Goal: Task Accomplishment & Management: Manage account settings

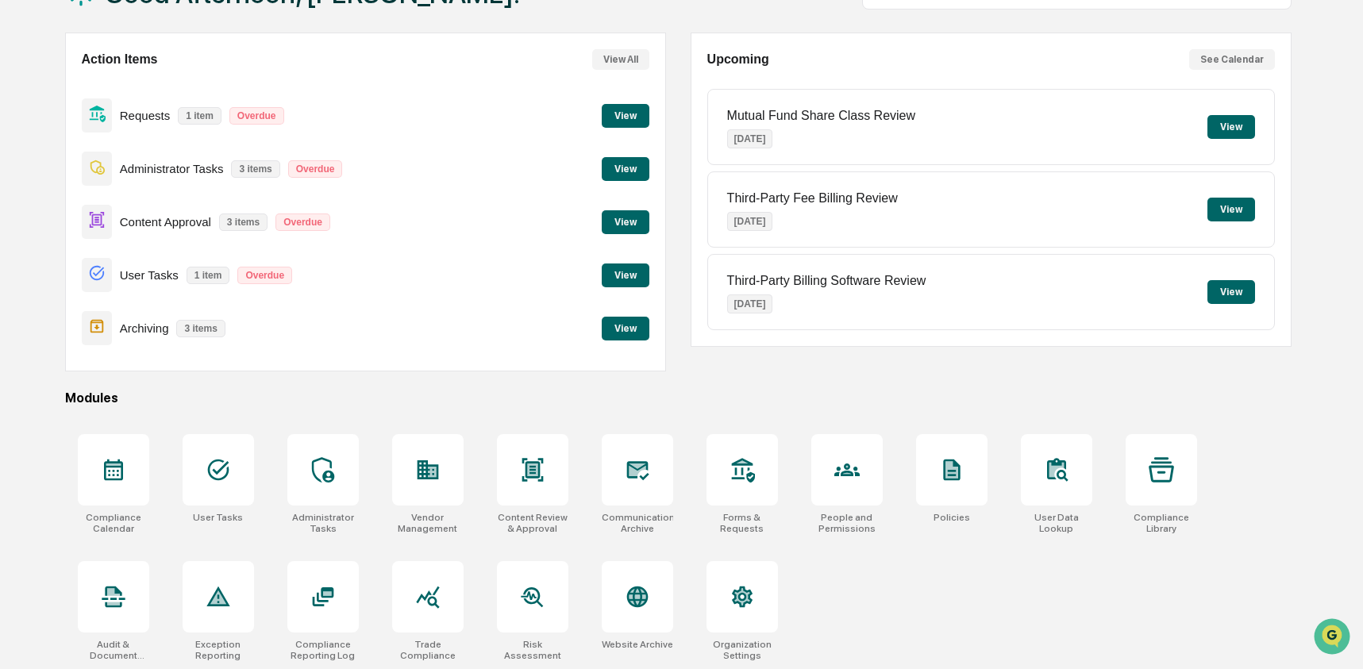
scroll to position [127, 0]
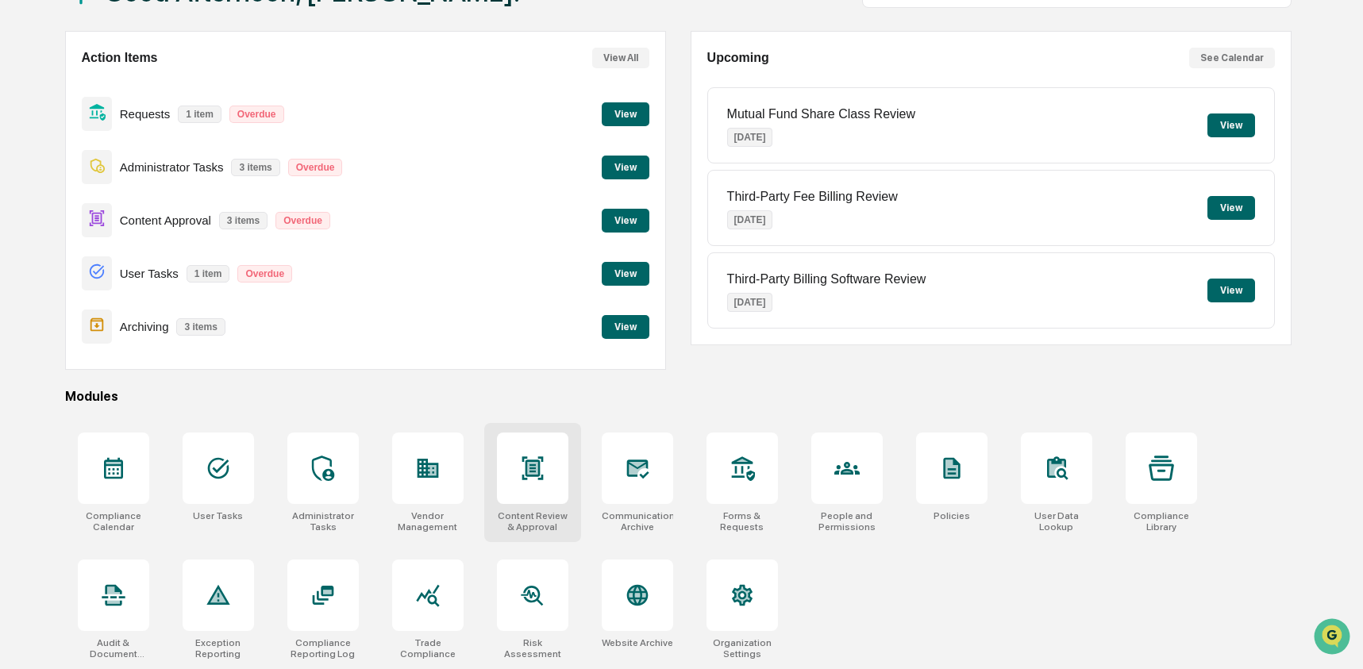
click at [538, 472] on icon at bounding box center [531, 467] width 21 height 23
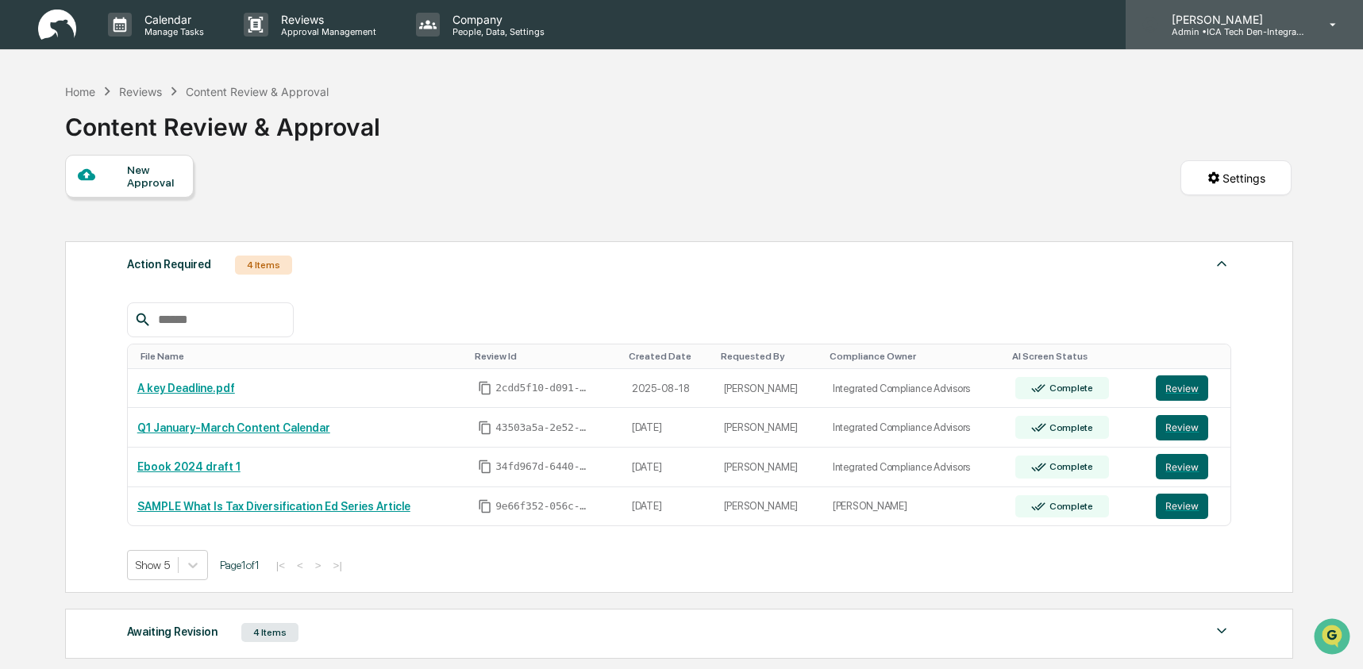
click at [1226, 30] on p "Admin • ICA Tech Den-Integrated Compliance Advisors" at bounding box center [1233, 31] width 148 height 11
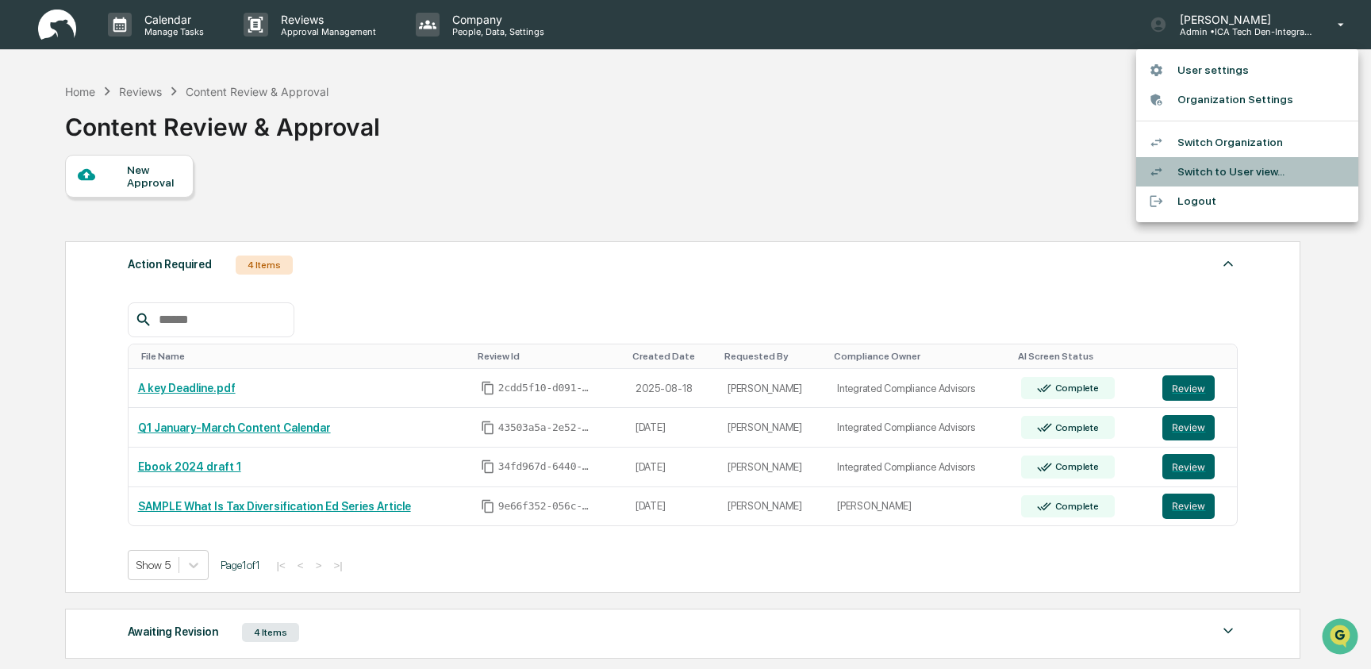
click at [1268, 177] on li "Switch to User view..." at bounding box center [1247, 171] width 222 height 29
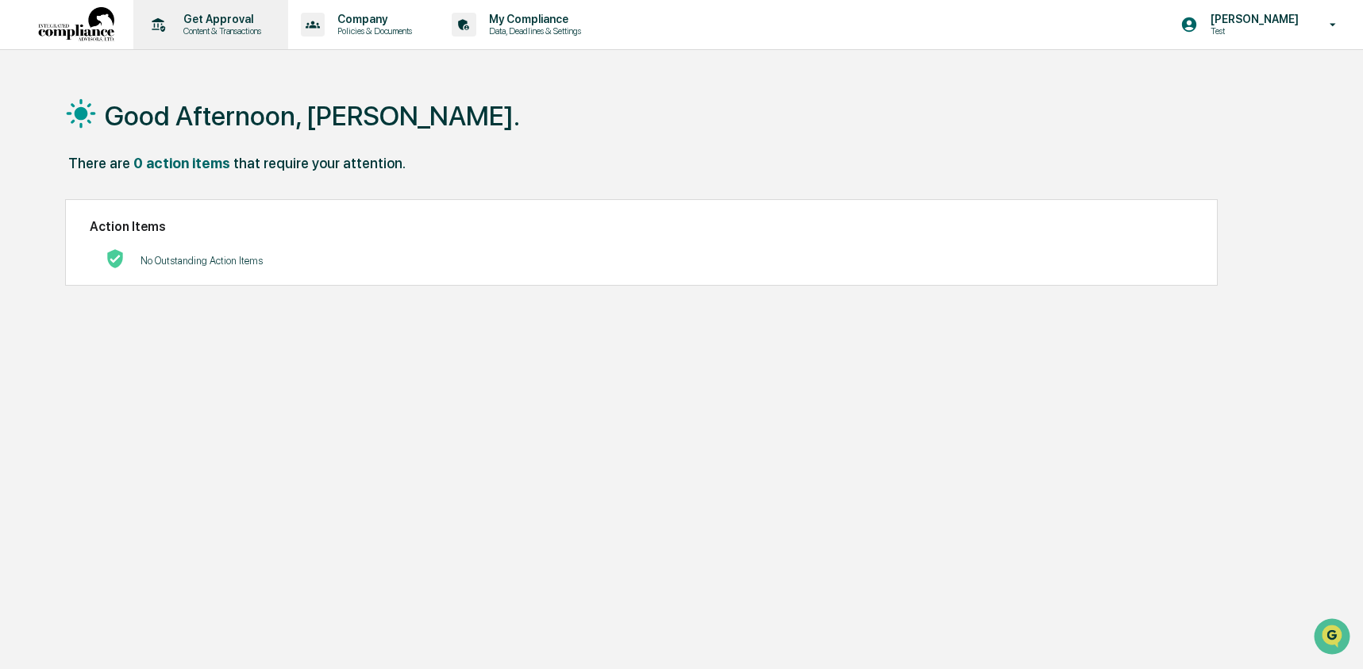
click at [218, 29] on p "Content & Transactions" at bounding box center [220, 30] width 98 height 11
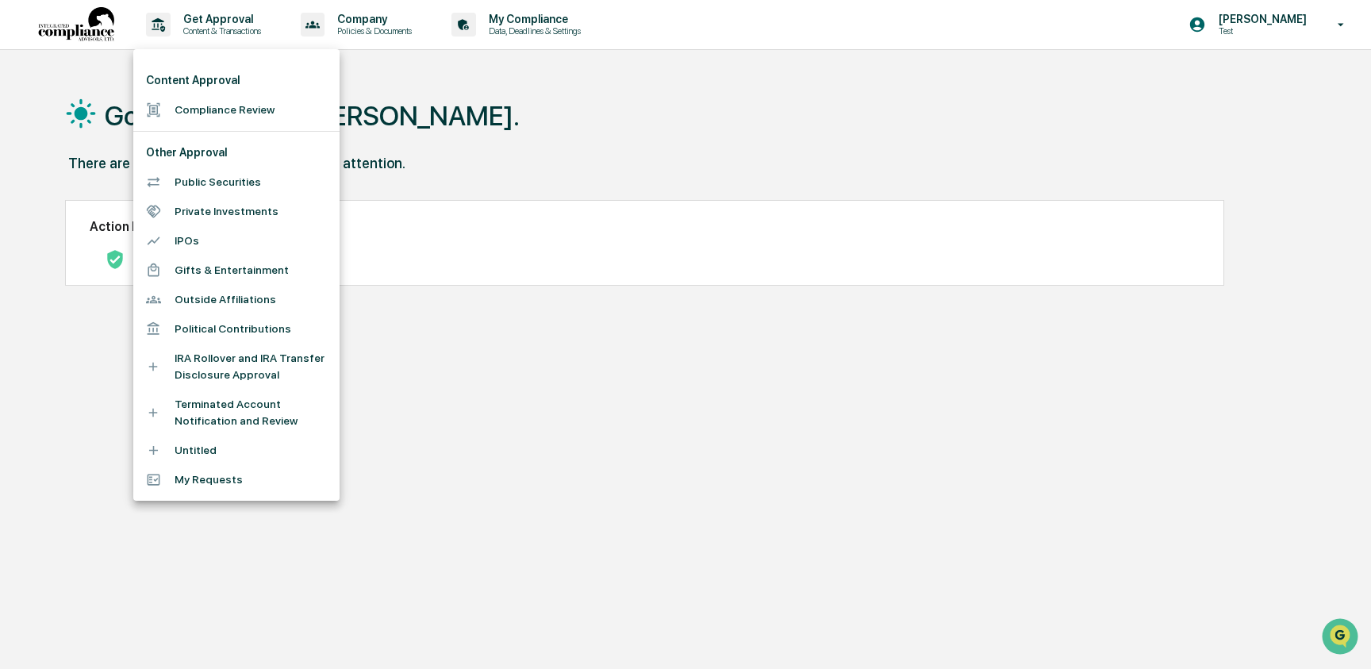
click at [240, 114] on li "Compliance Review" at bounding box center [236, 109] width 206 height 29
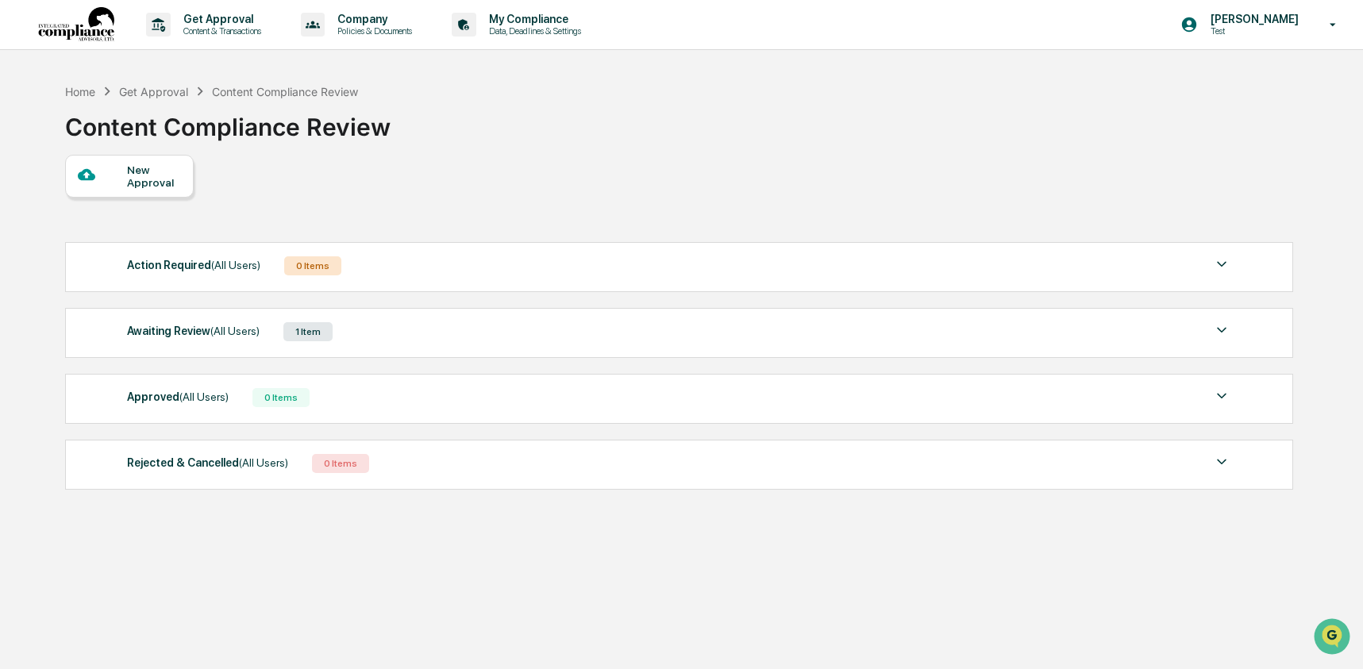
click at [145, 183] on div "New Approval" at bounding box center [153, 175] width 53 height 25
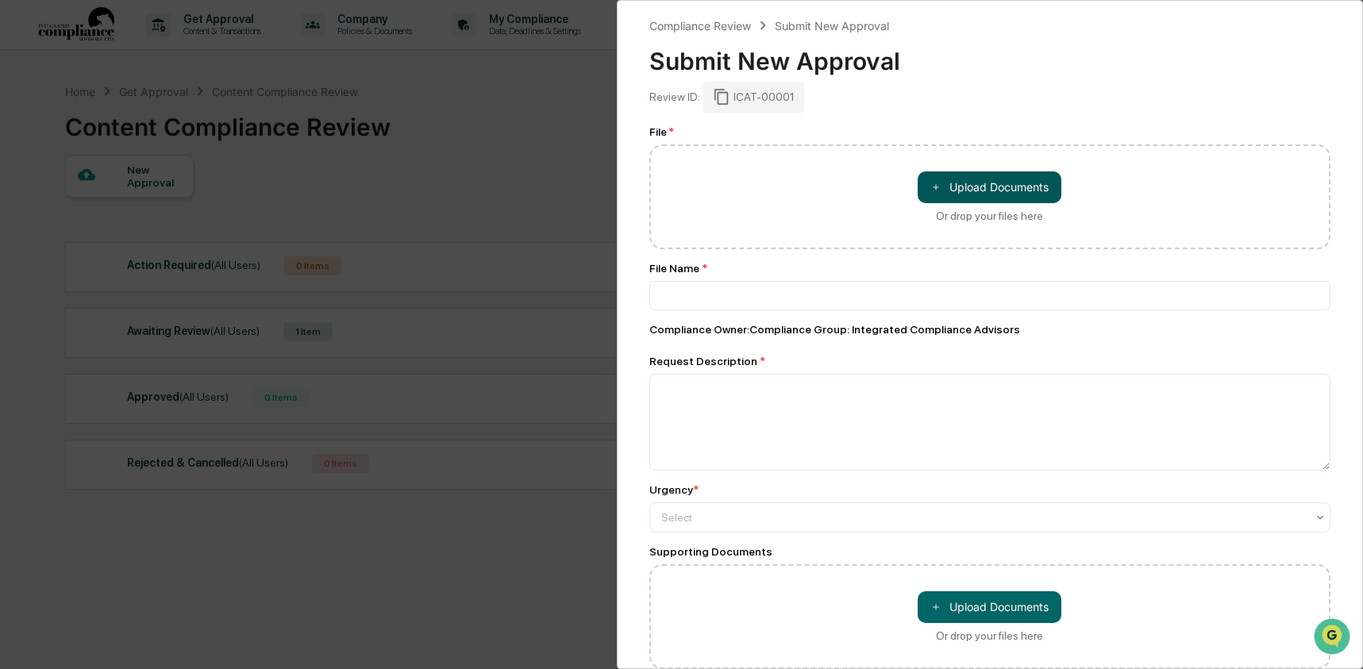
click at [997, 187] on button "＋ Upload Documents" at bounding box center [989, 187] width 144 height 32
type input "**********"
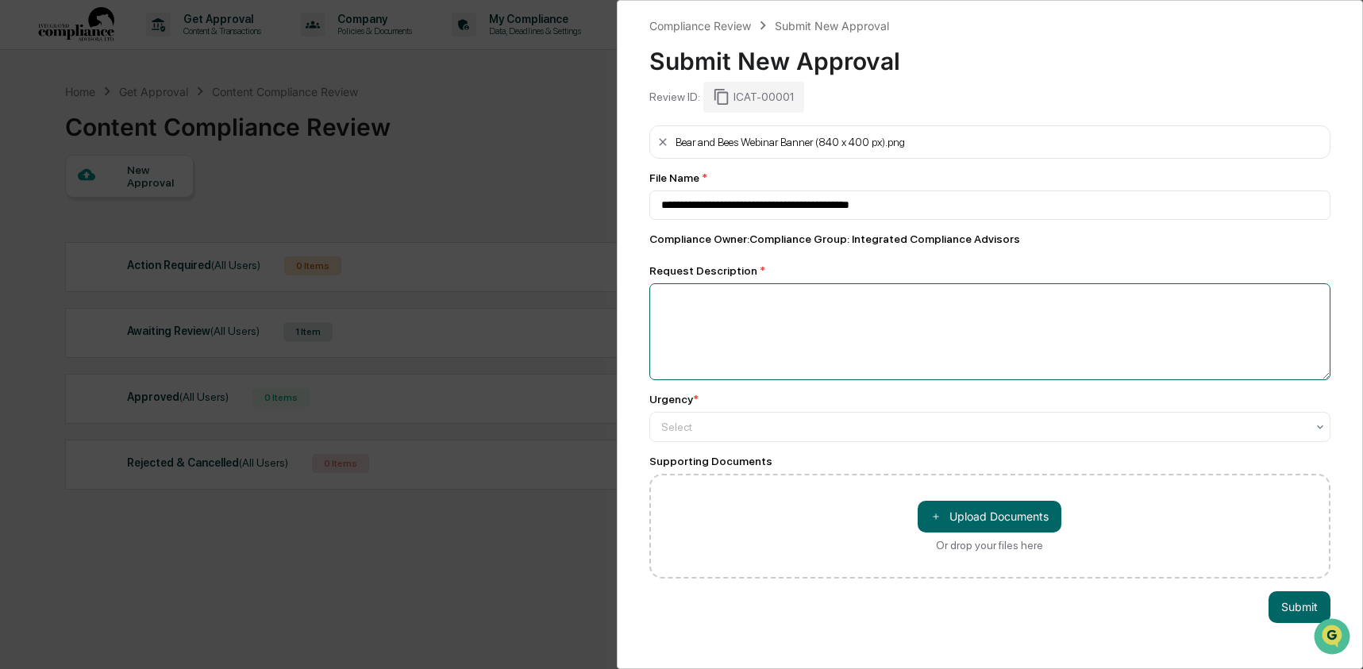
click at [802, 320] on textarea at bounding box center [990, 331] width 682 height 97
type textarea "**********"
click at [770, 435] on div at bounding box center [983, 427] width 645 height 16
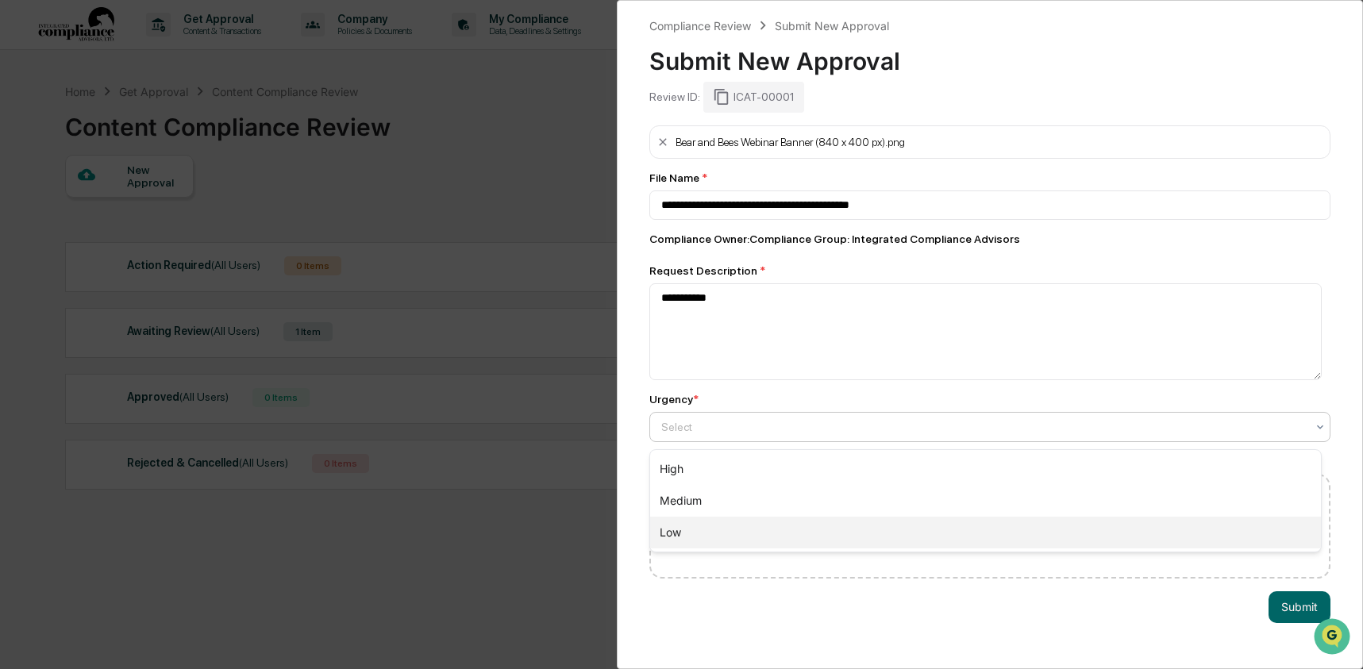
click at [755, 524] on div "Low" at bounding box center [985, 533] width 671 height 32
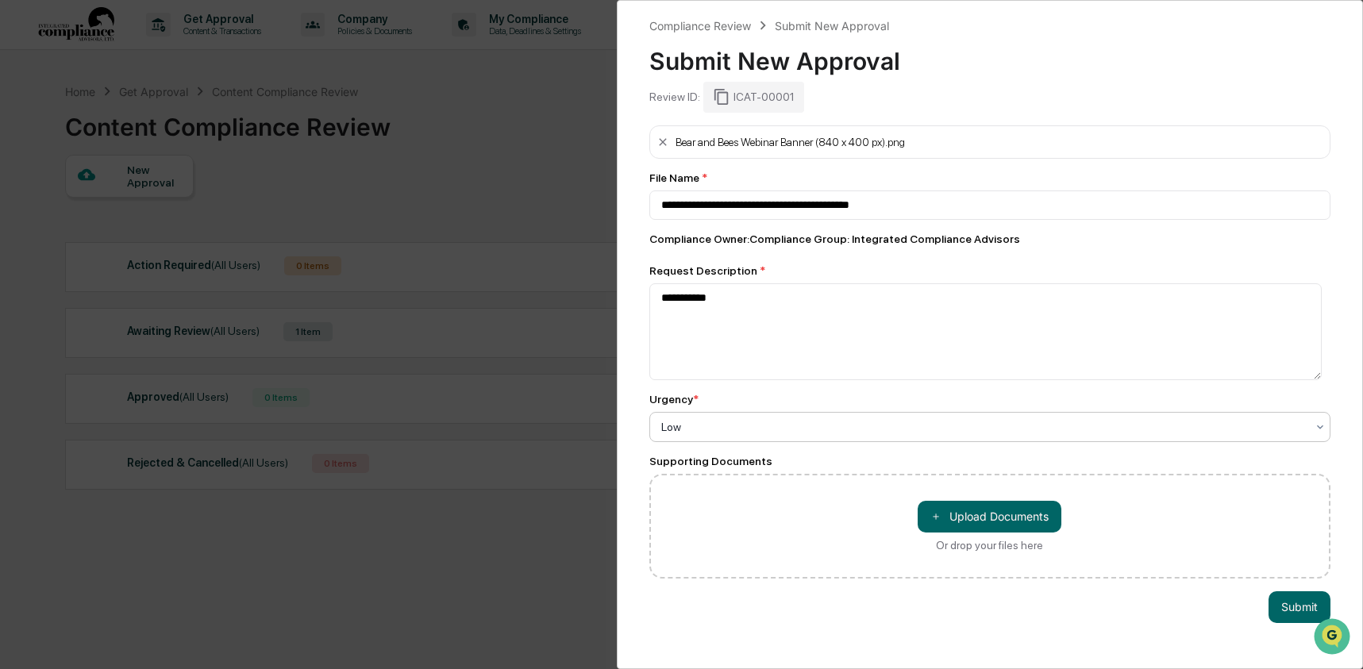
click at [869, 239] on div "Compliance Owner : Compliance Group: Integrated Compliance Advisors" at bounding box center [990, 239] width 682 height 13
click at [562, 152] on div "**********" at bounding box center [681, 334] width 1363 height 669
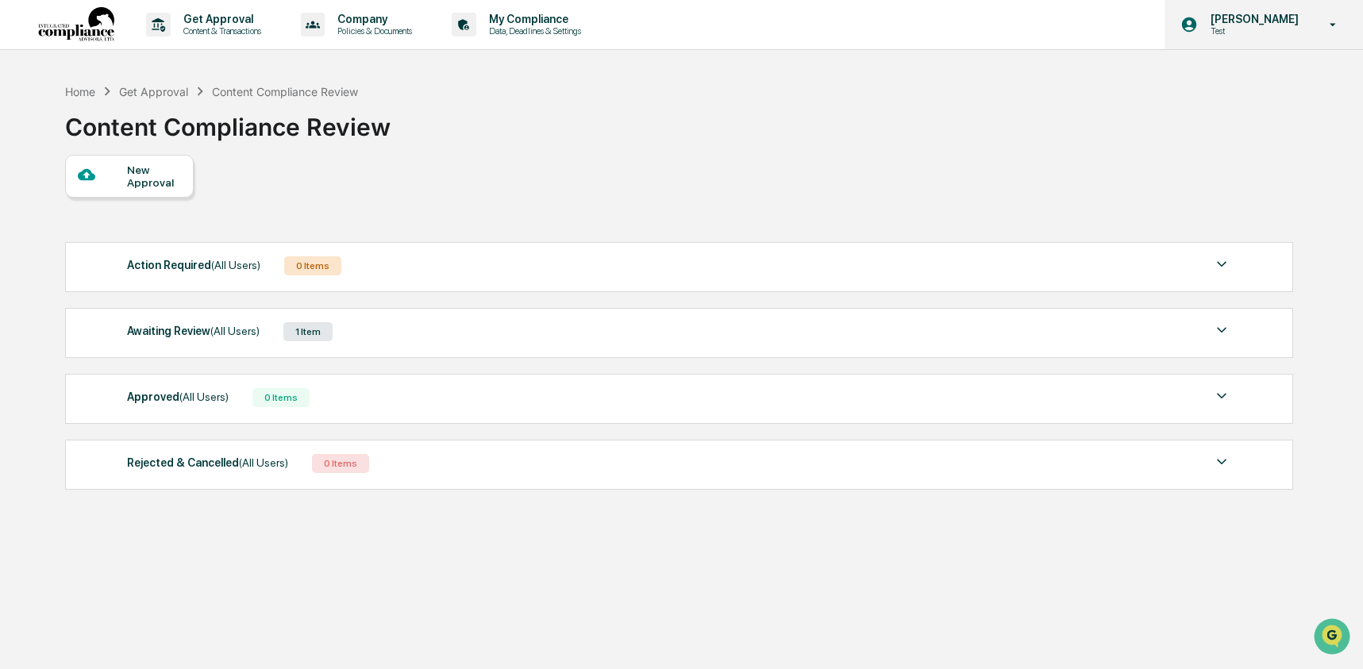
click at [1193, 31] on icon at bounding box center [1188, 24] width 17 height 17
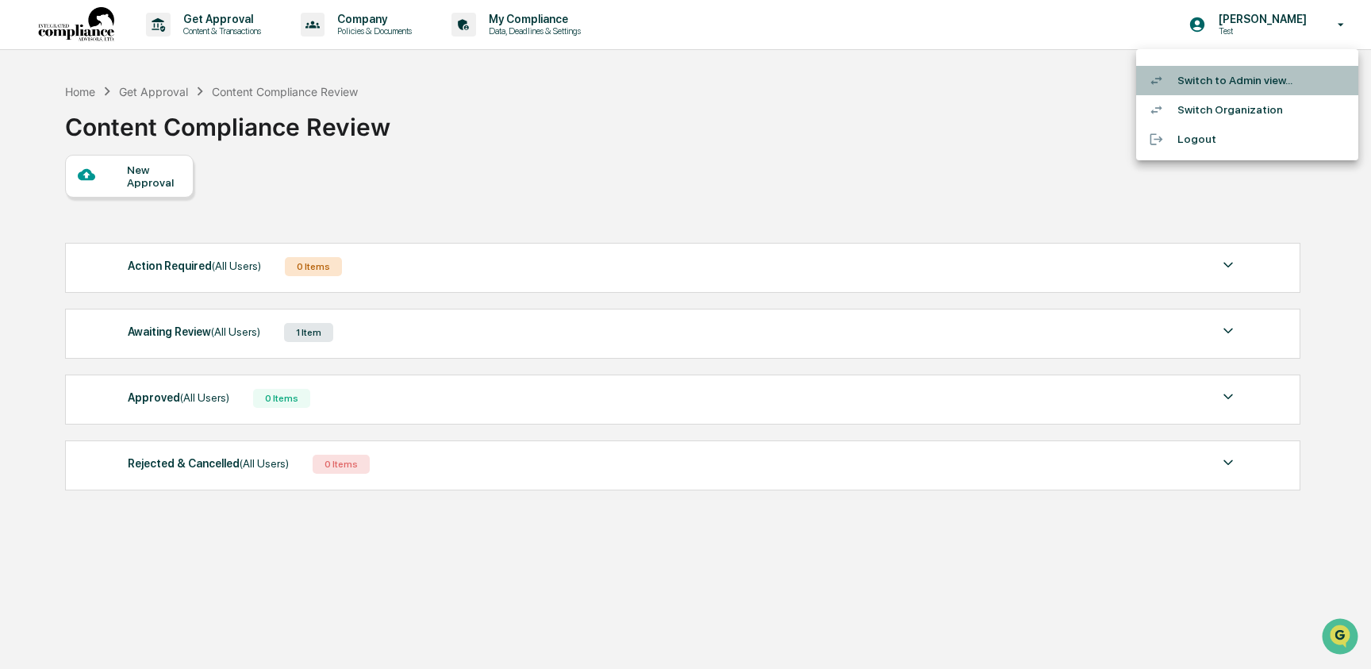
click at [1196, 83] on li "Switch to Admin view..." at bounding box center [1247, 80] width 222 height 29
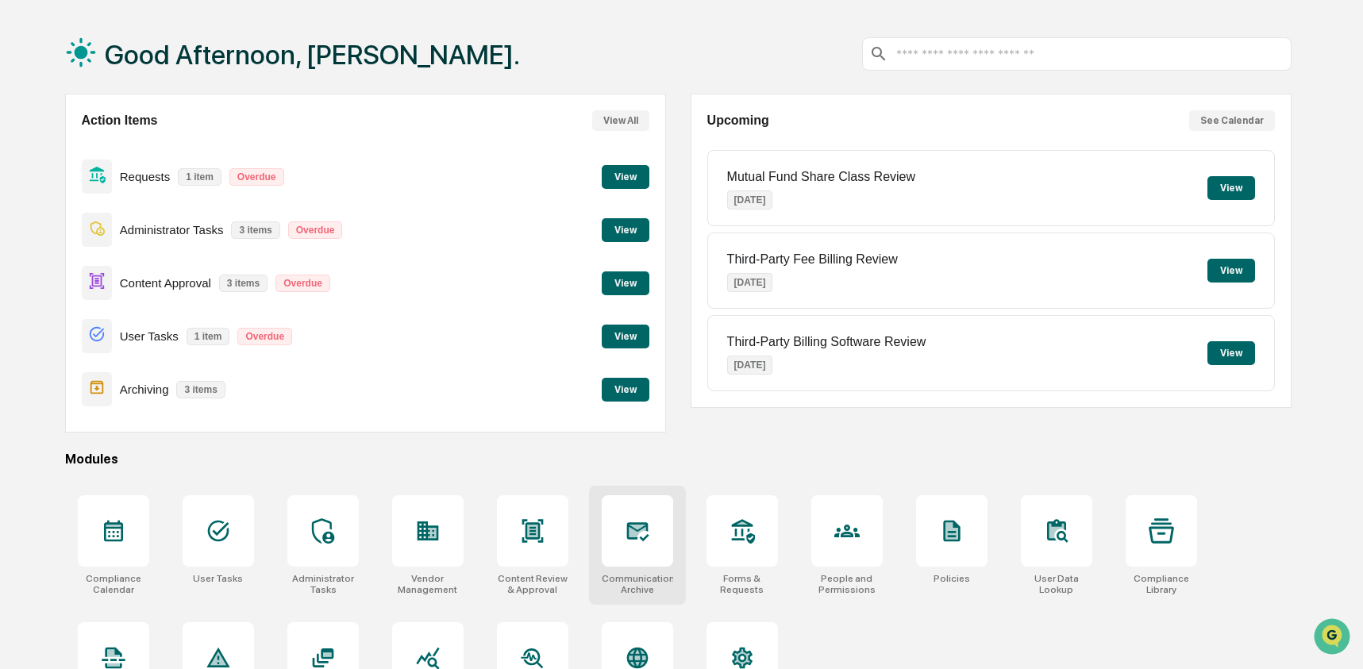
scroll to position [90, 0]
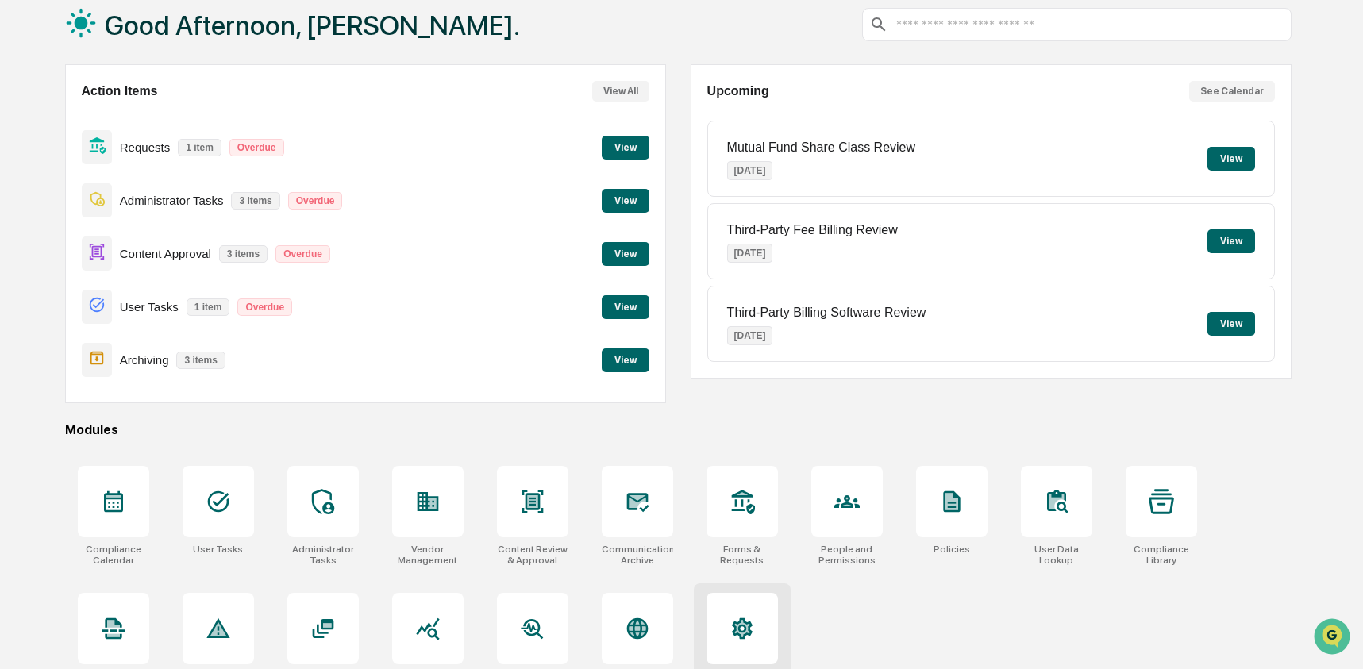
click at [737, 634] on icon at bounding box center [742, 628] width 21 height 21
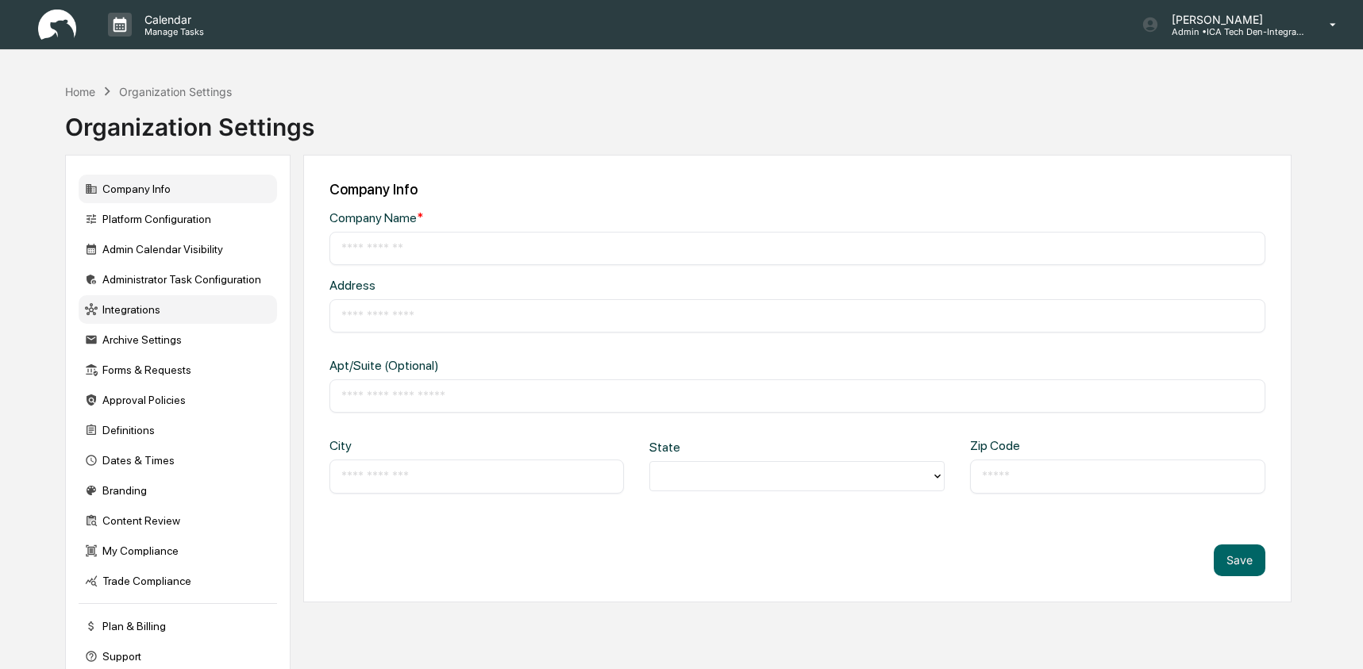
type input "**********"
type input "*******"
type input "*****"
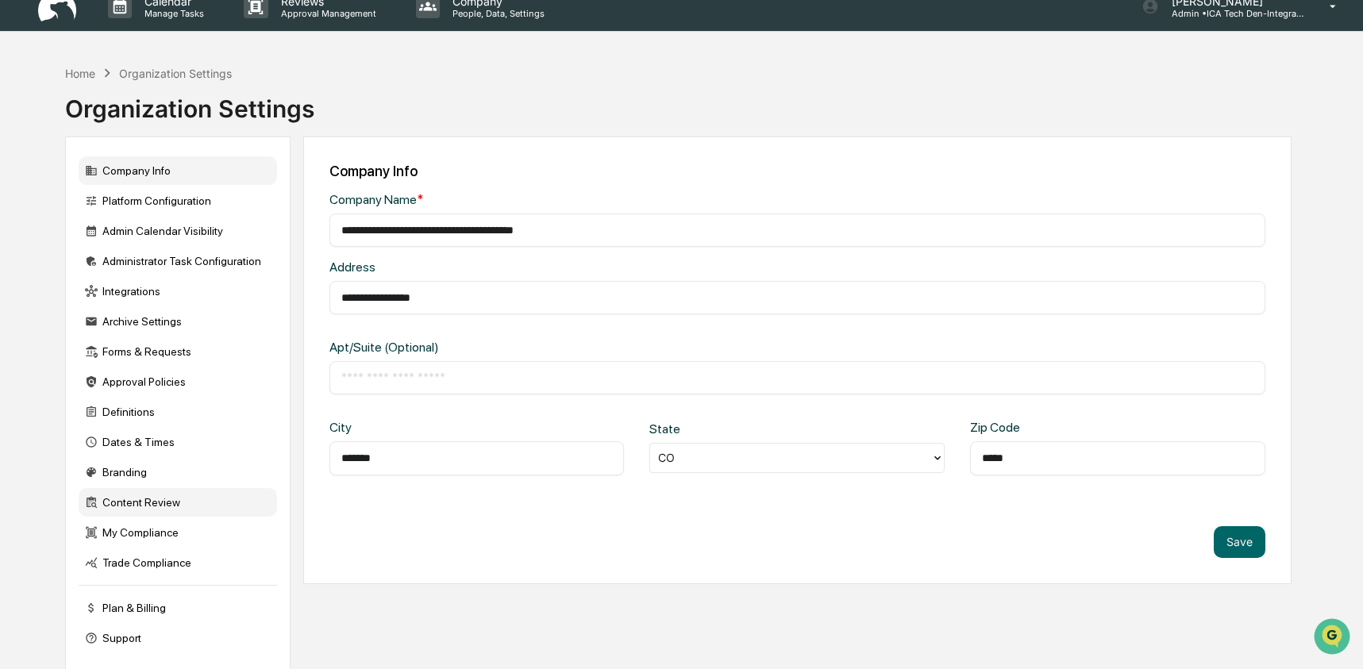
scroll to position [19, 0]
click at [149, 513] on div "Content Review" at bounding box center [178, 501] width 198 height 29
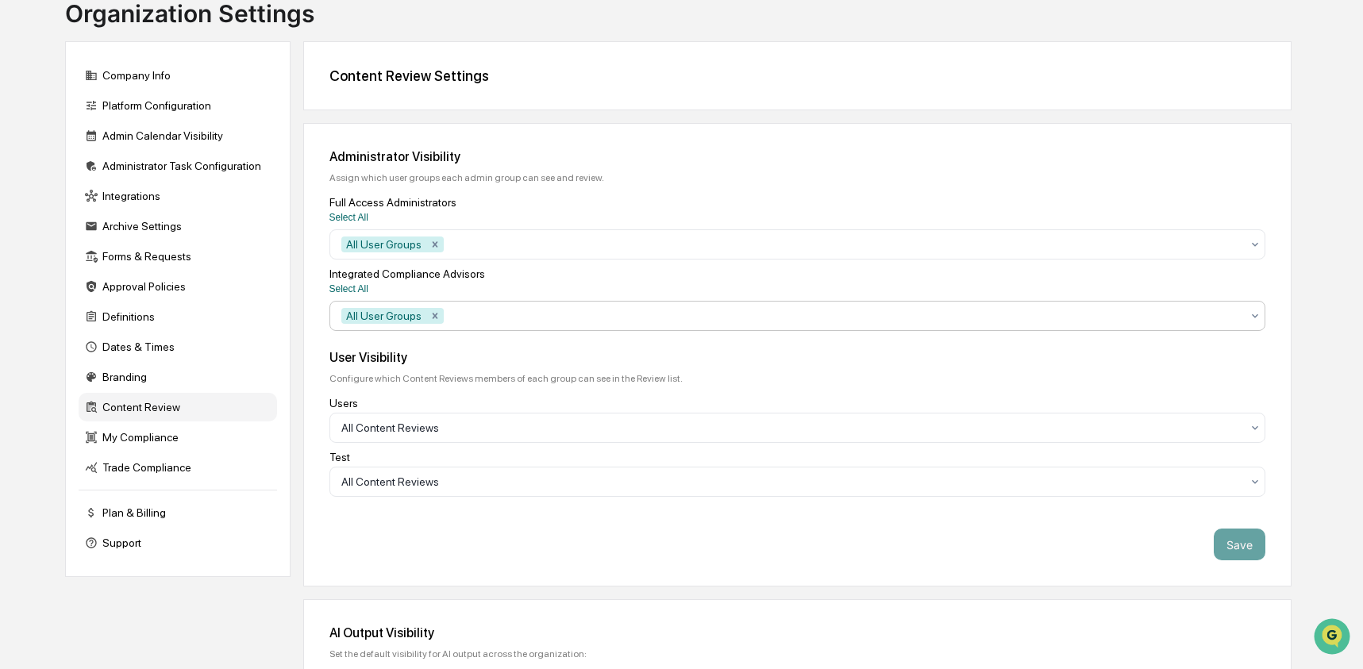
scroll to position [123, 0]
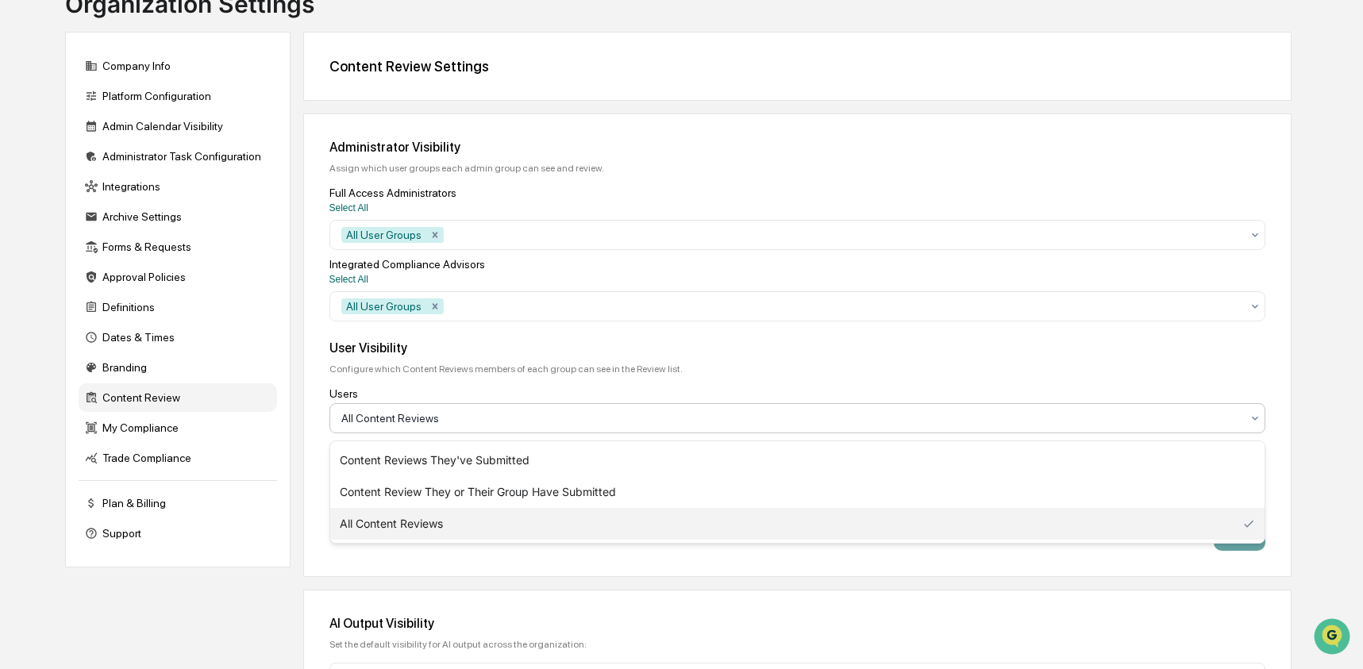
click at [515, 418] on div at bounding box center [790, 418] width 899 height 16
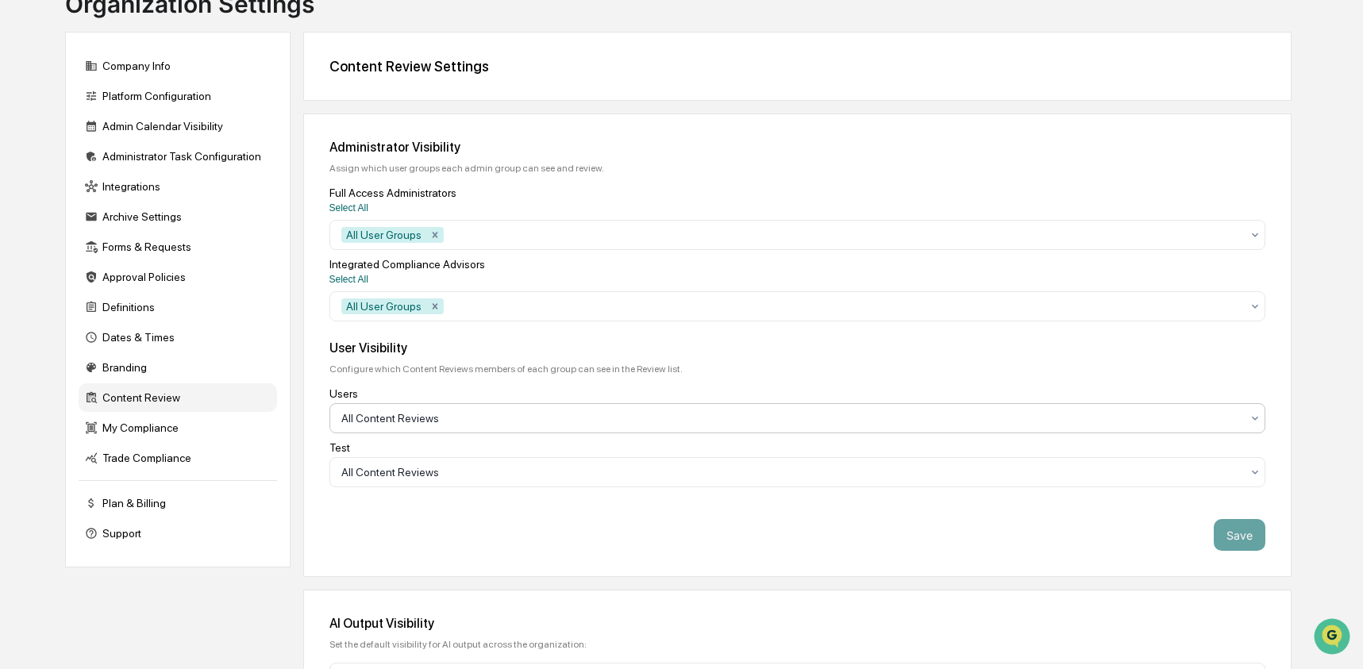
click at [515, 418] on div at bounding box center [790, 418] width 899 height 16
click at [514, 311] on div at bounding box center [844, 306] width 794 height 16
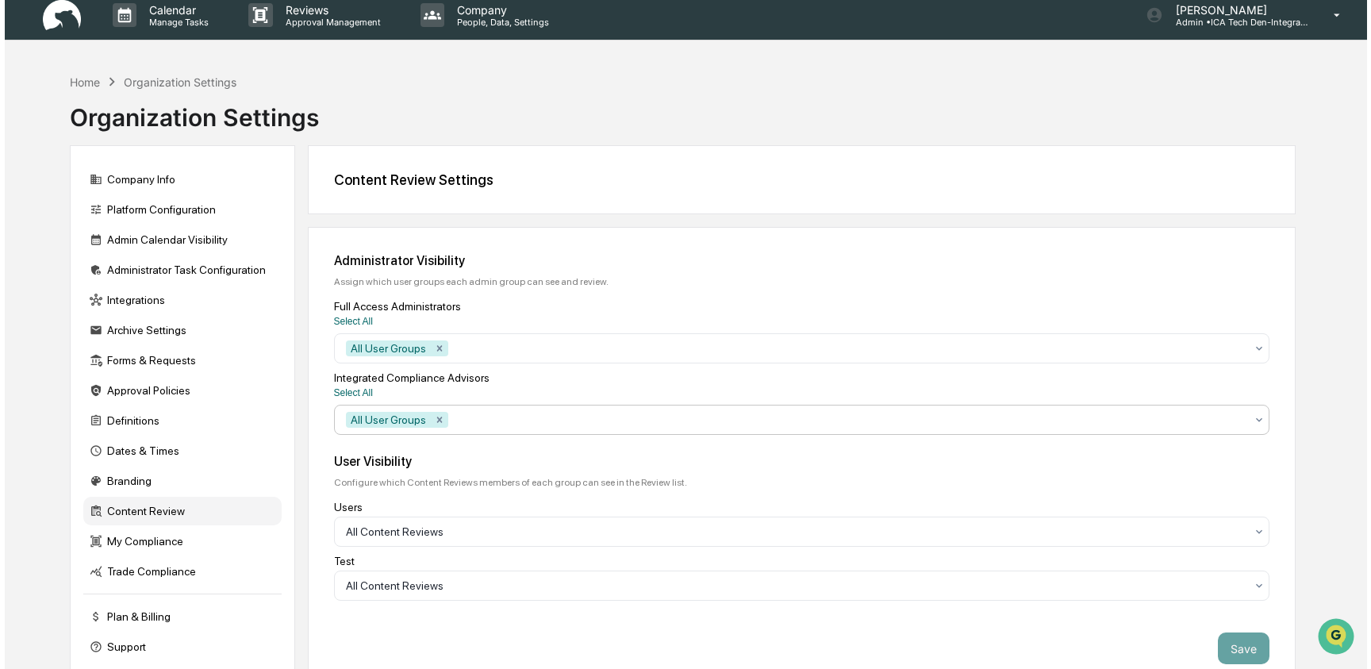
scroll to position [0, 0]
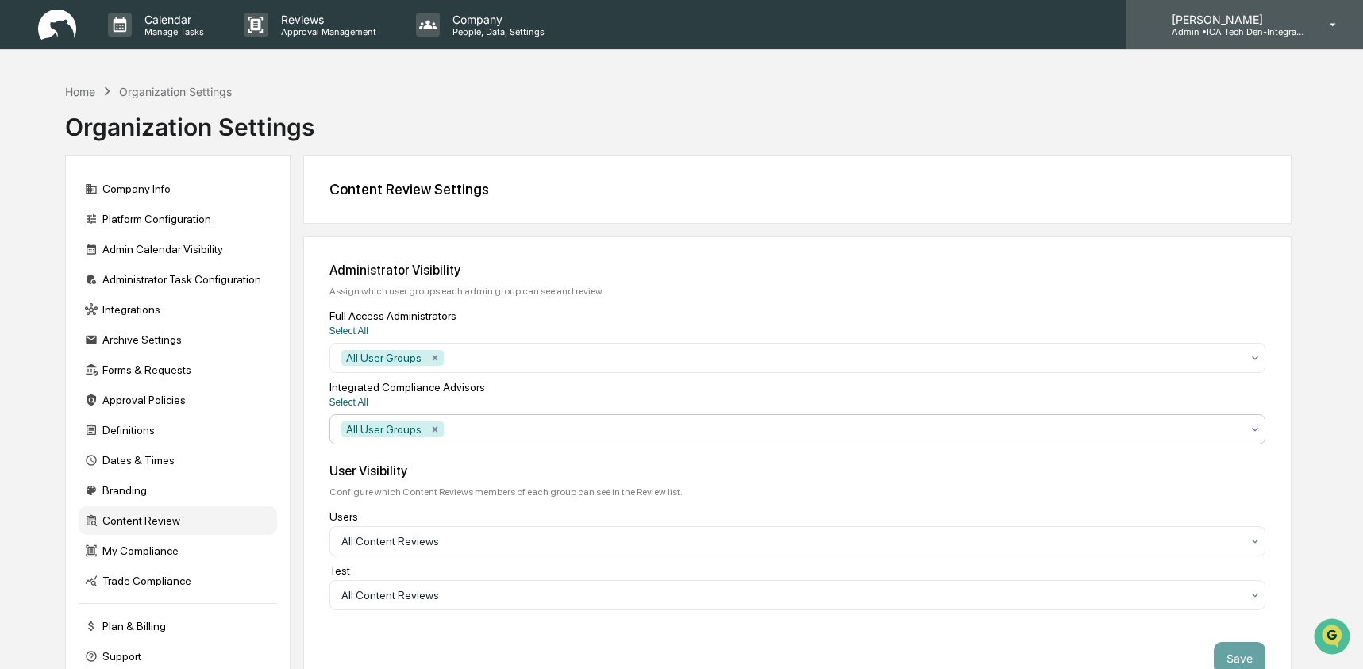
click at [1240, 38] on div "Ashley Craddock Admin • ICA Tech Den-Integrated Compliance Advisors" at bounding box center [1243, 24] width 237 height 49
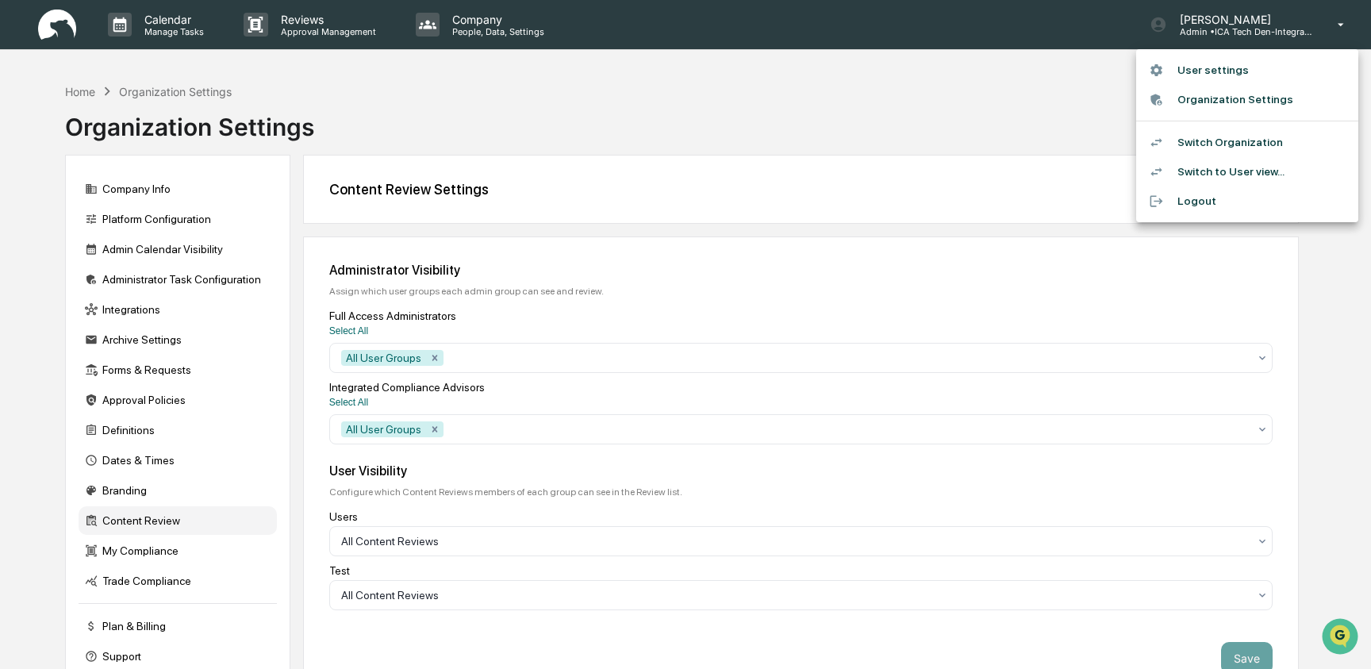
click at [1232, 149] on li "Switch Organization" at bounding box center [1247, 142] width 222 height 29
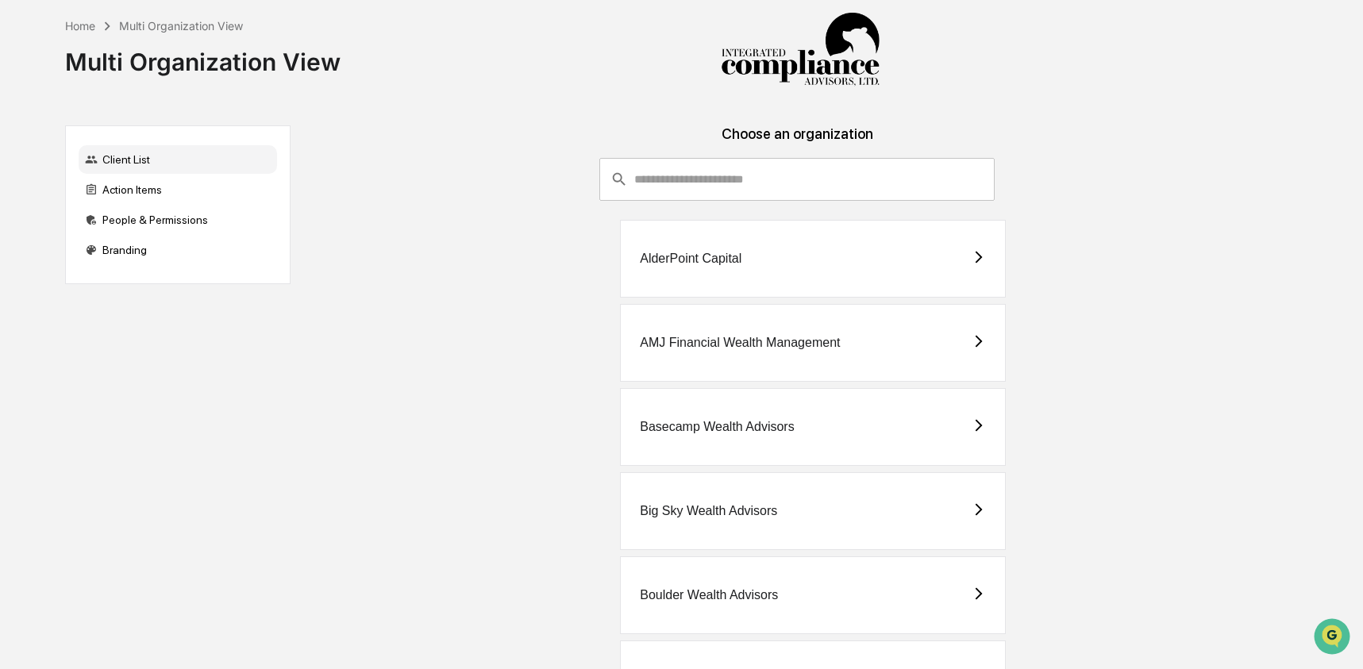
click at [777, 176] on input "consultant-dashboard__filter-organizations-search-bar" at bounding box center [814, 179] width 360 height 43
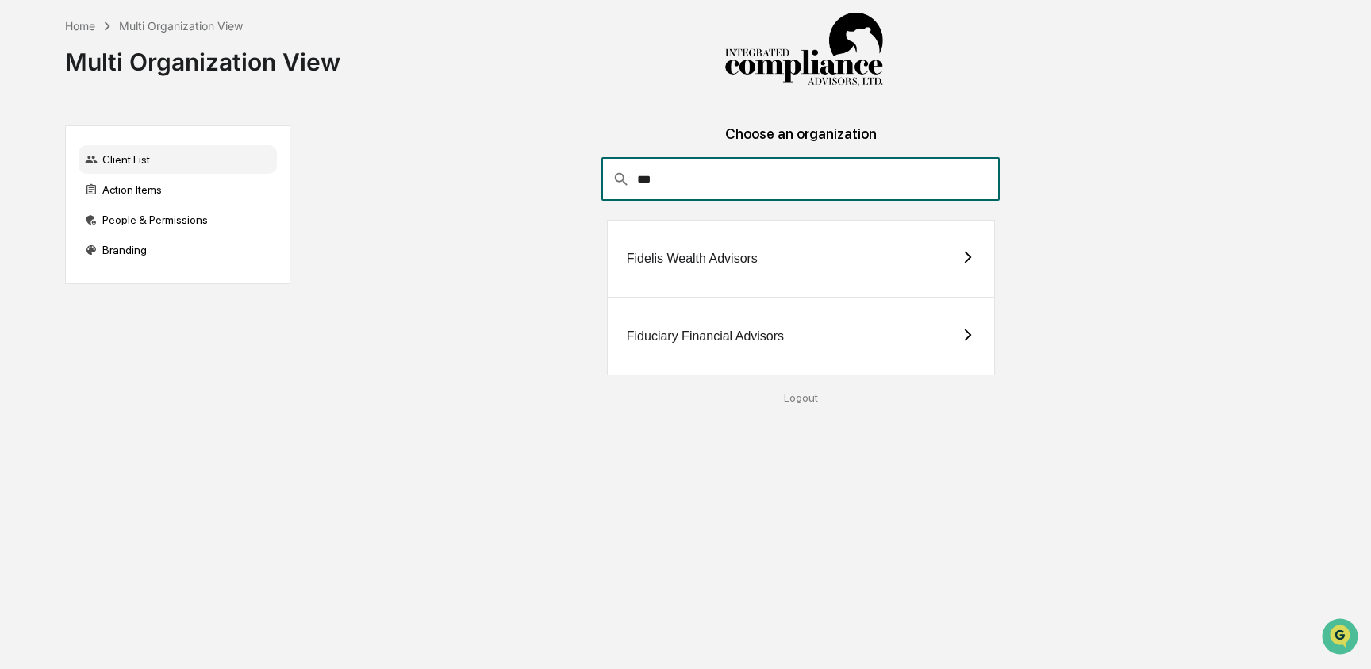
type input "***"
click at [759, 332] on div "Fiduciary Financial Advisors" at bounding box center [705, 336] width 157 height 14
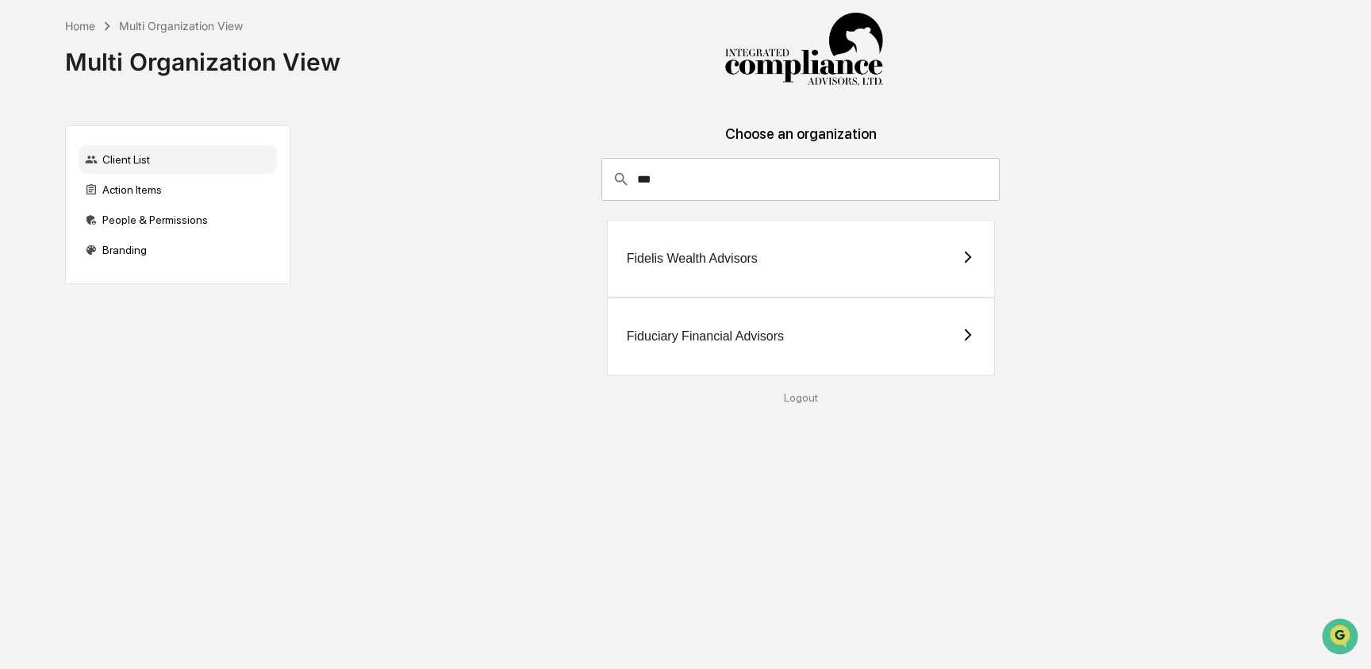
click at [721, 336] on div "Fiduciary Financial Advisors" at bounding box center [705, 336] width 157 height 14
click at [929, 329] on div "Fiduciary Financial Advisors" at bounding box center [801, 337] width 388 height 78
click at [963, 335] on icon at bounding box center [968, 335] width 14 height 14
